Goal: Information Seeking & Learning: Learn about a topic

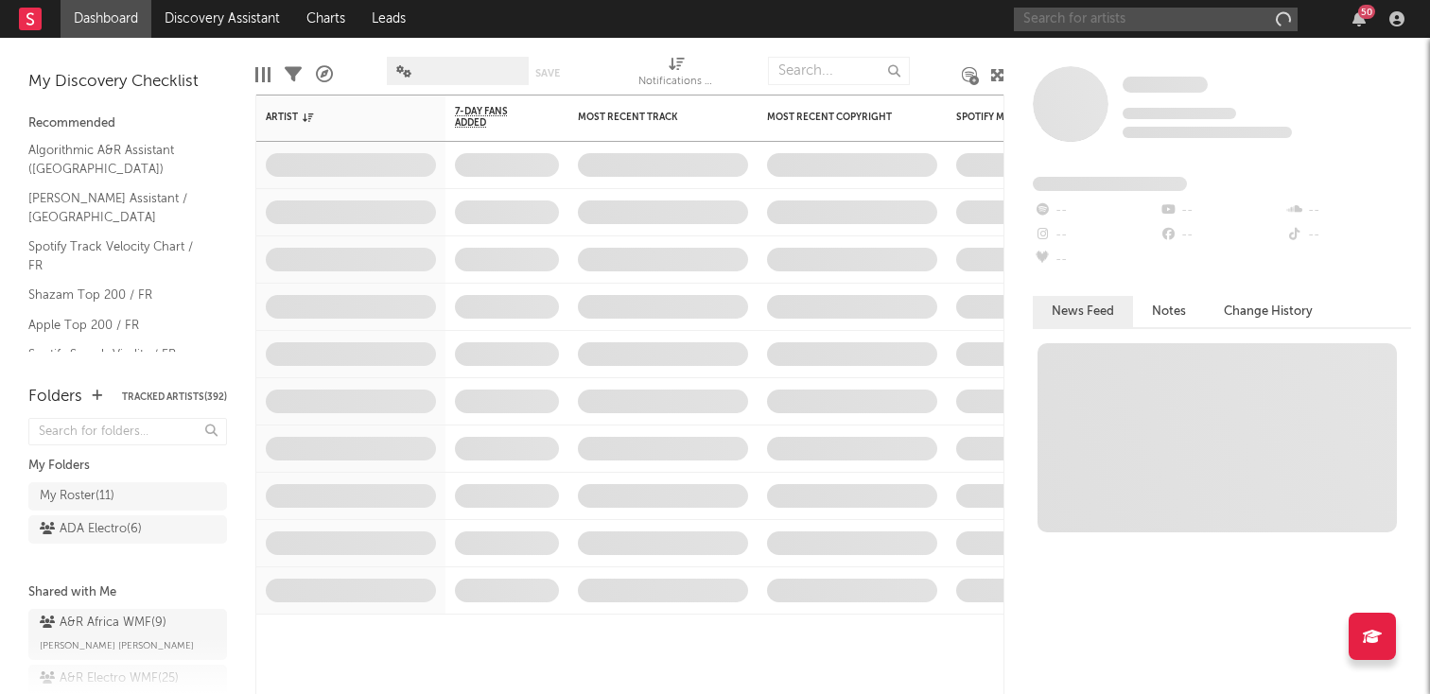
click at [1112, 16] on input "text" at bounding box center [1156, 20] width 284 height 24
paste input "[URL][DOMAIN_NAME]"
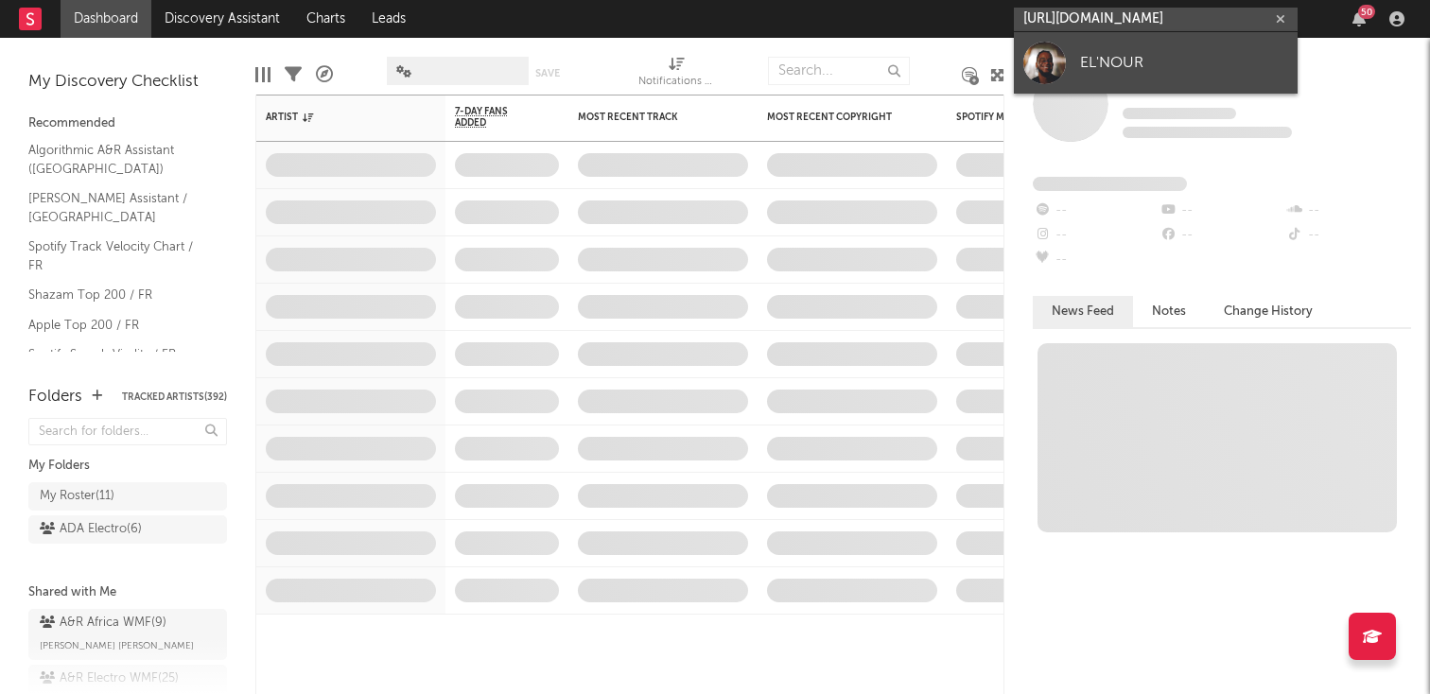
type input "[URL][DOMAIN_NAME]"
click at [1097, 61] on div "EL'NOUR" at bounding box center [1184, 62] width 208 height 23
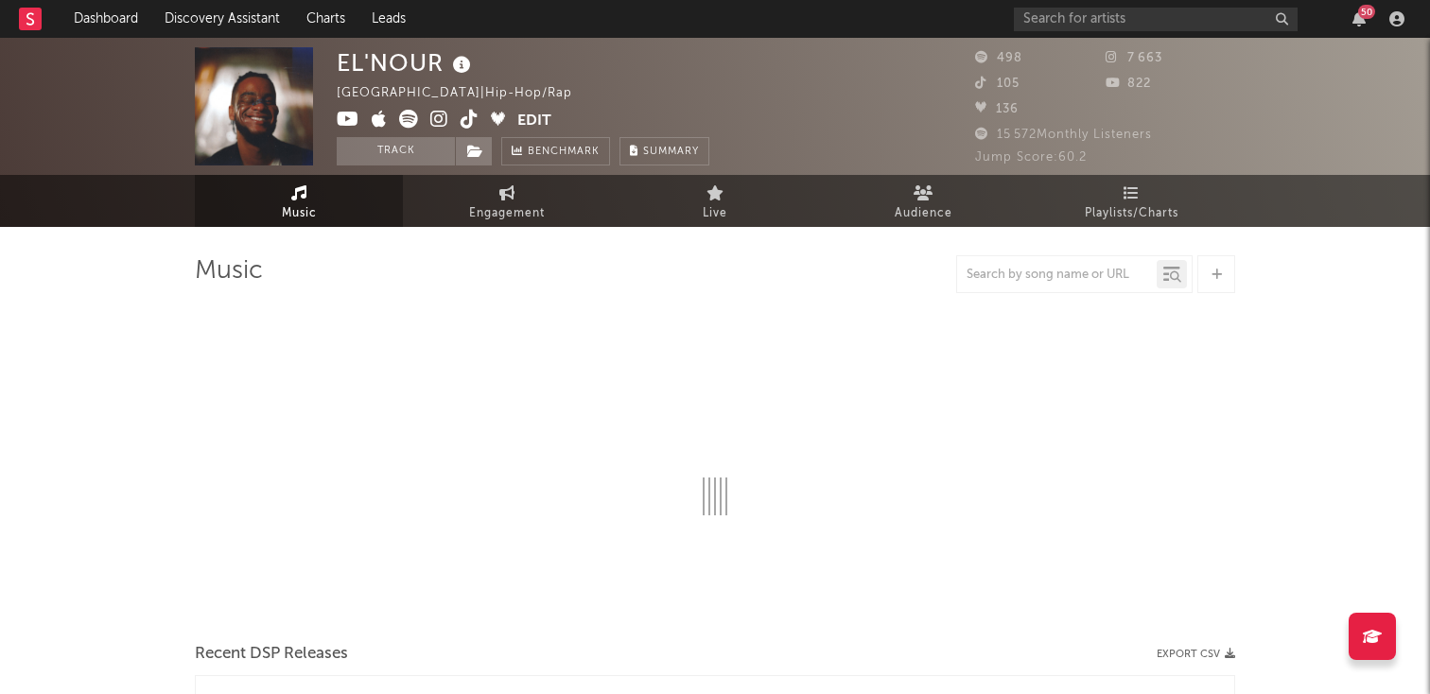
select select "1w"
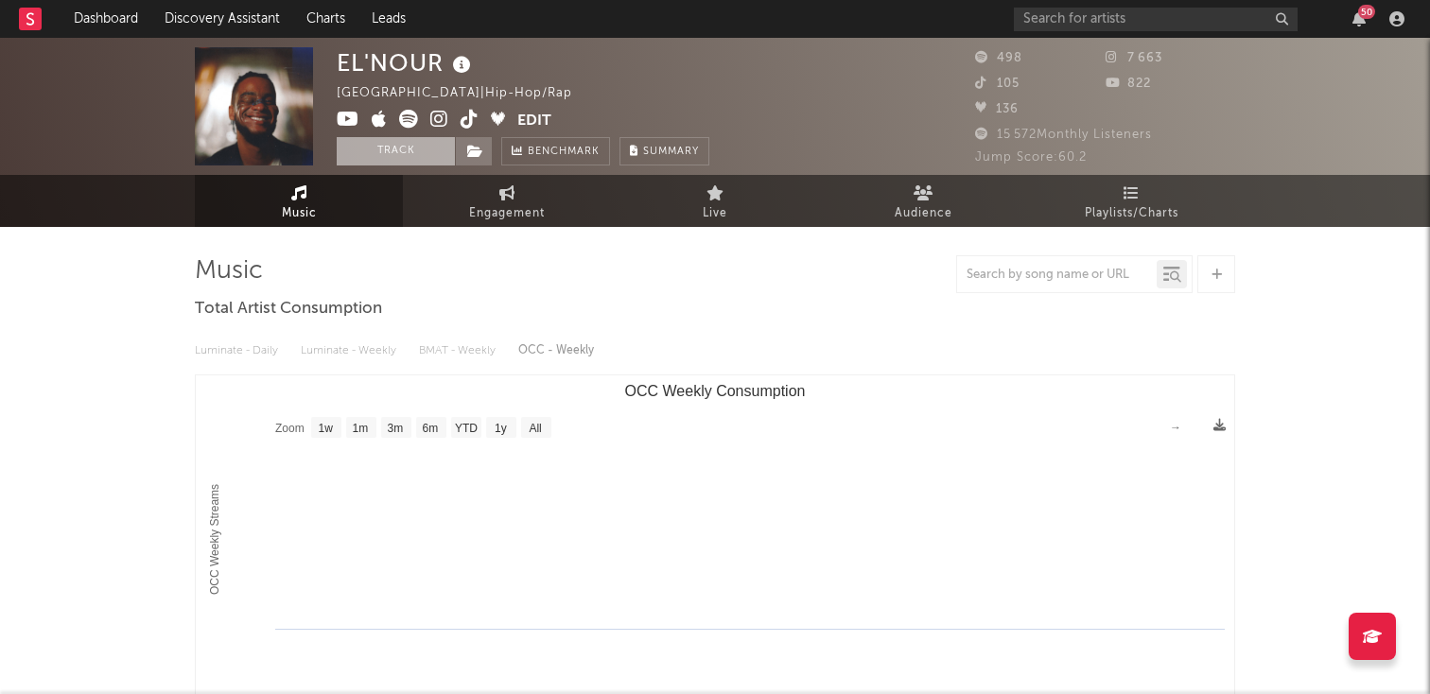
click at [371, 144] on button "Track" at bounding box center [396, 151] width 118 height 28
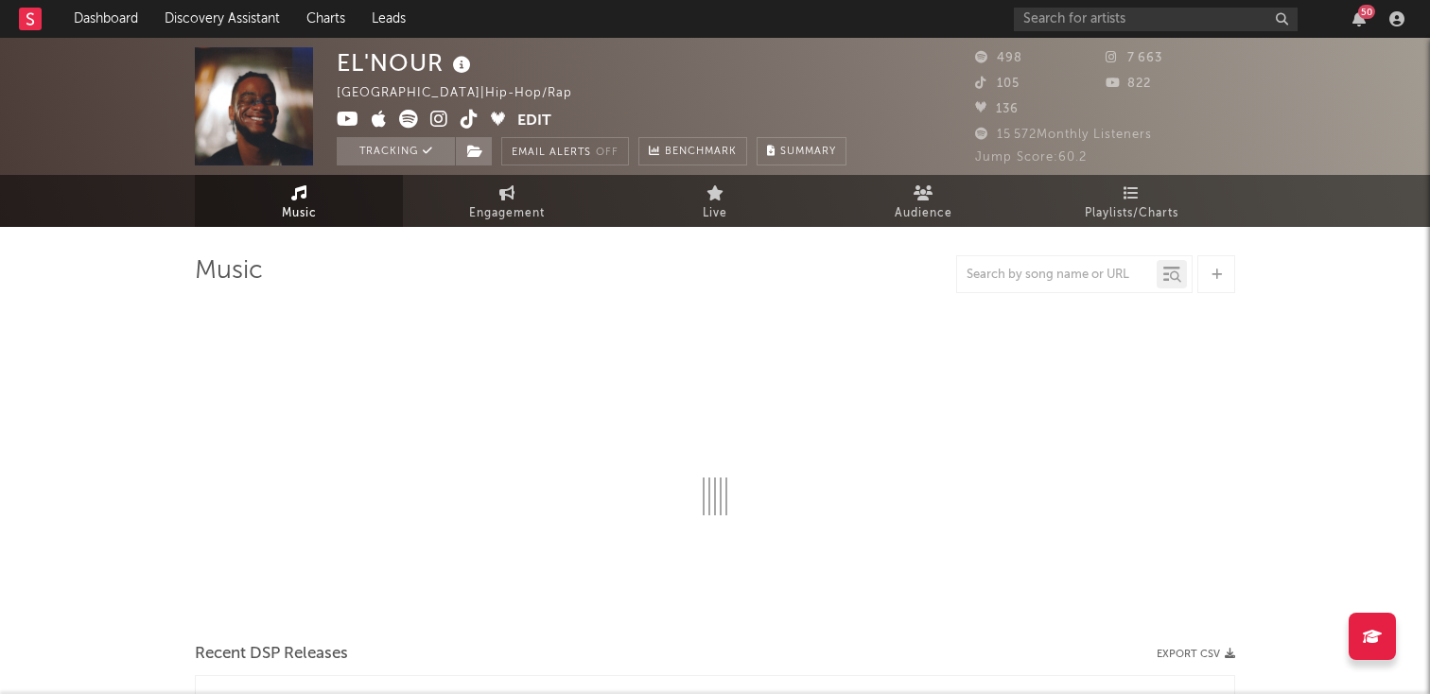
click at [539, 117] on button "Edit" at bounding box center [534, 122] width 34 height 24
select select "1w"
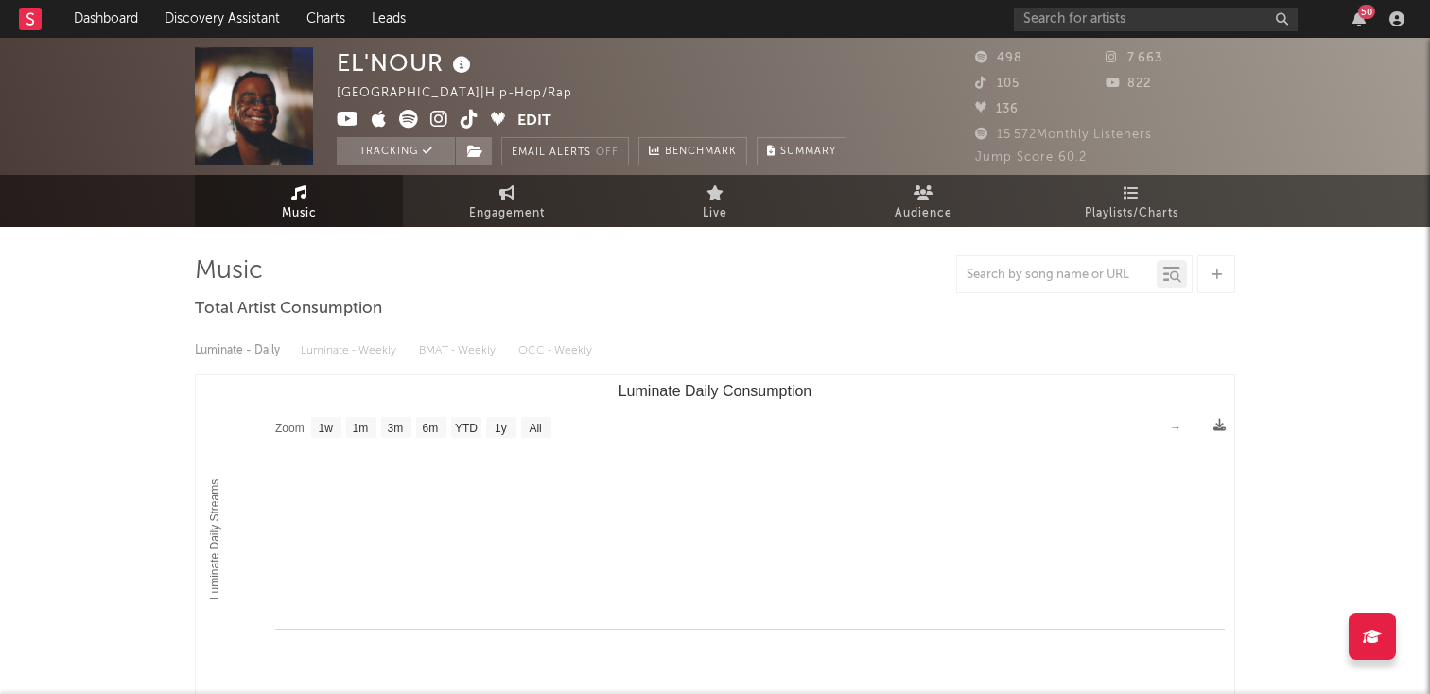
click at [1078, 118] on div "× Update Accounts Add, remove, or edit links to accounts, then click 'Update' a…" at bounding box center [715, 347] width 1430 height 694
